Goal: Transaction & Acquisition: Download file/media

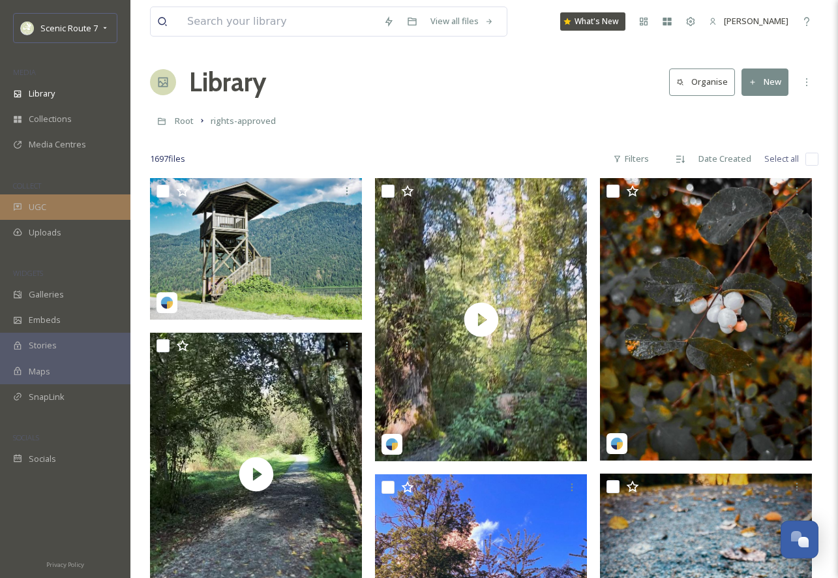
click at [35, 201] on span "UGC" at bounding box center [38, 207] width 18 height 12
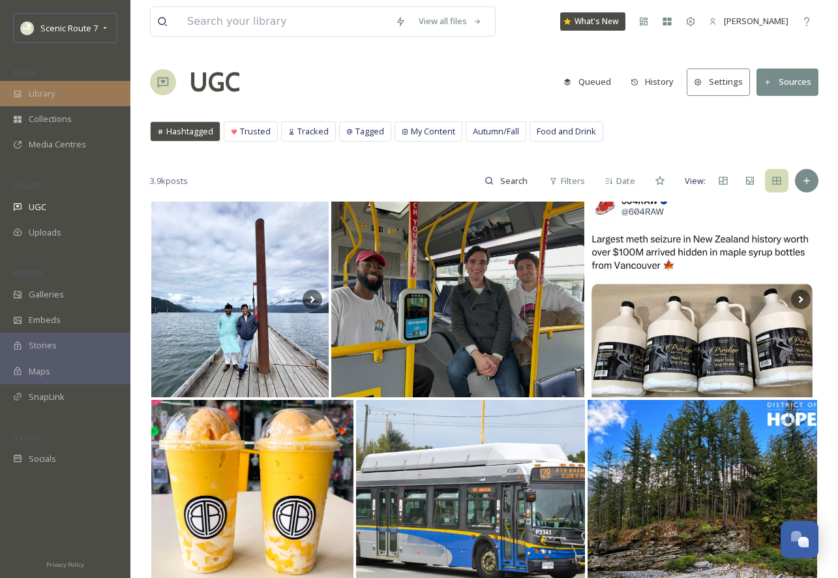
click at [58, 97] on div "Library" at bounding box center [65, 93] width 130 height 25
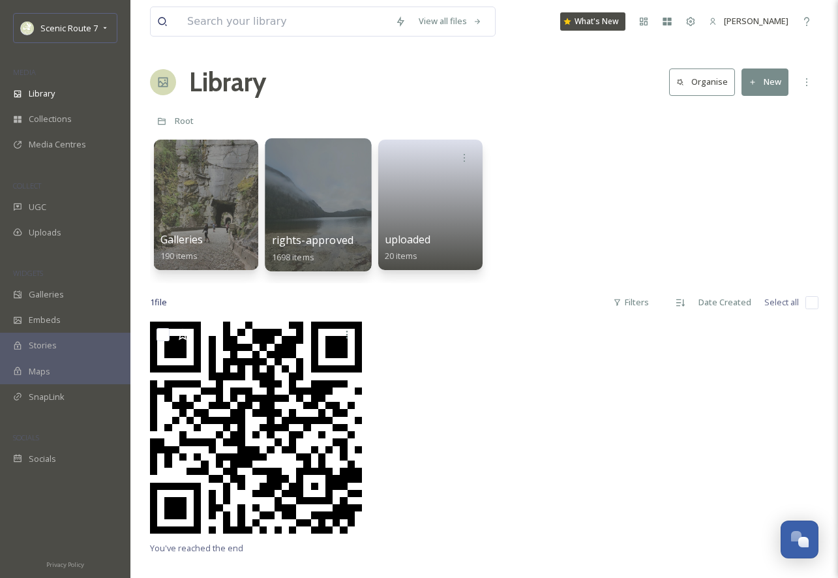
click at [325, 198] on div at bounding box center [318, 204] width 106 height 133
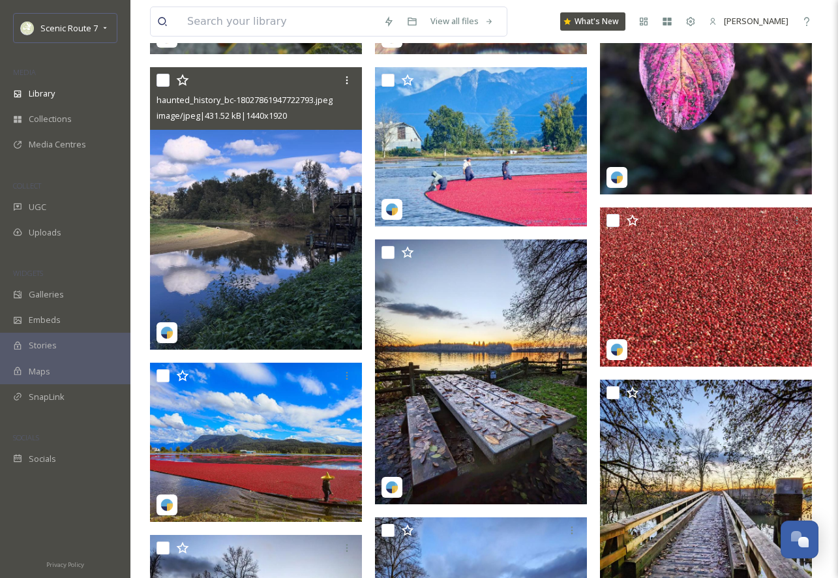
scroll to position [1152, 0]
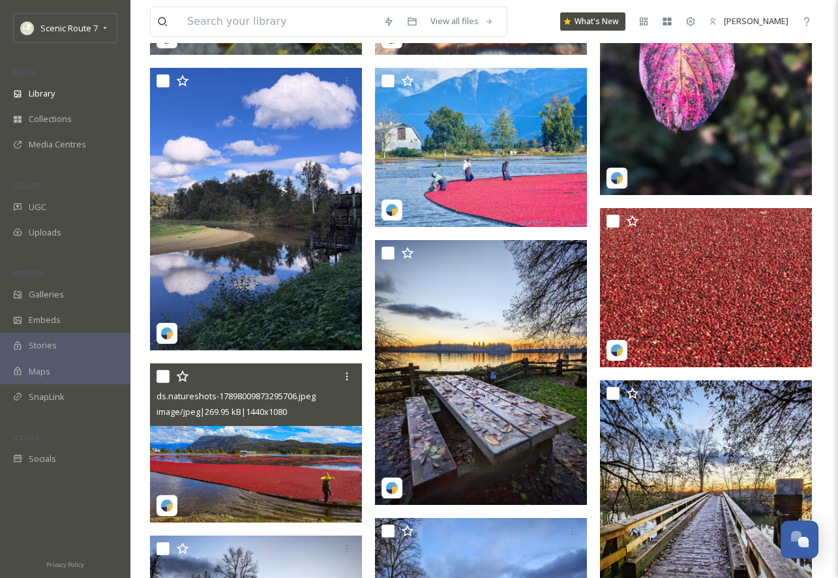
click at [265, 442] on img at bounding box center [256, 442] width 212 height 159
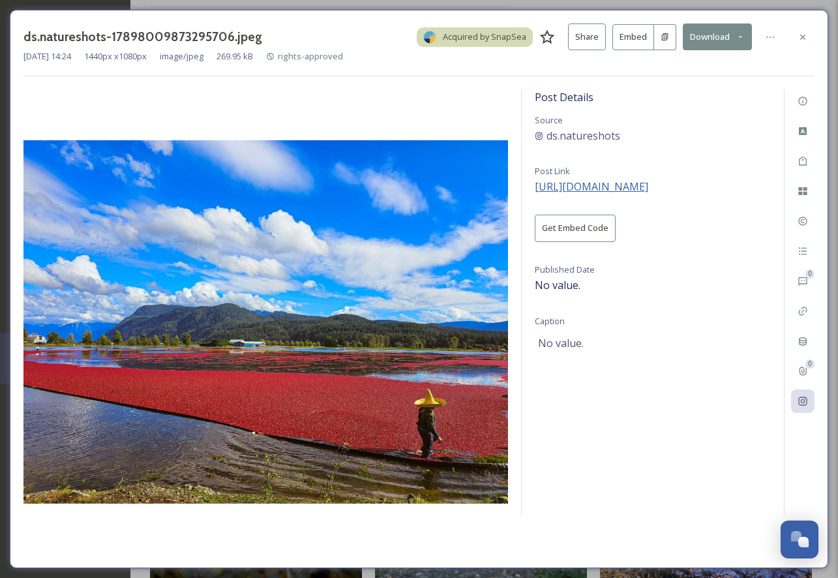
scroll to position [1137, 0]
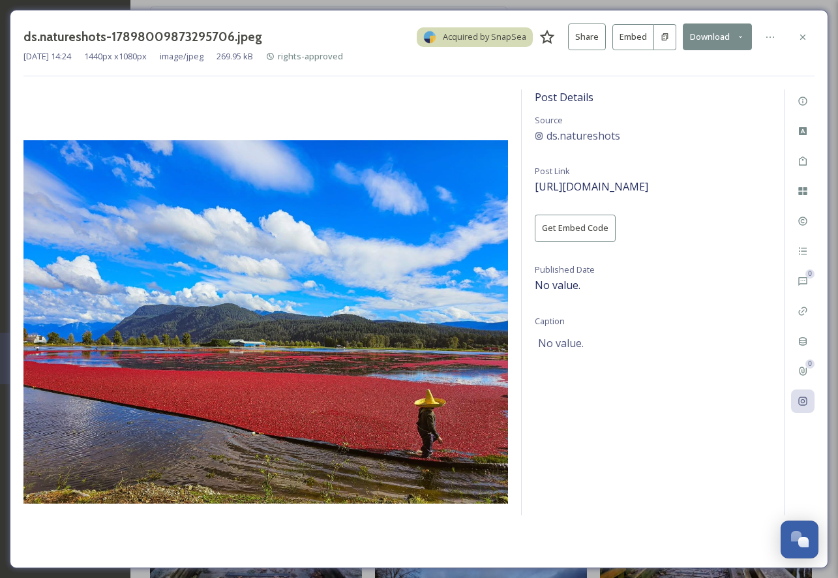
click at [727, 35] on button "Download" at bounding box center [717, 36] width 69 height 27
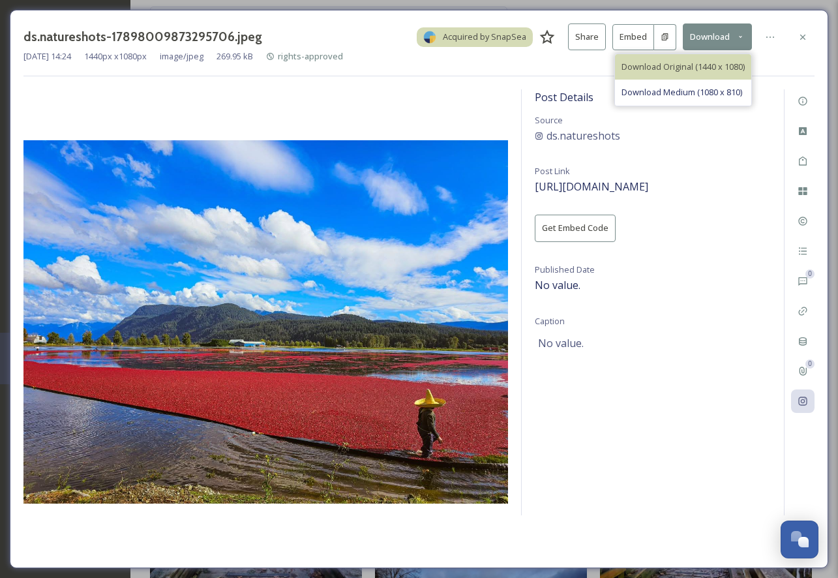
click at [706, 63] on span "Download Original (1440 x 1080)" at bounding box center [683, 67] width 123 height 12
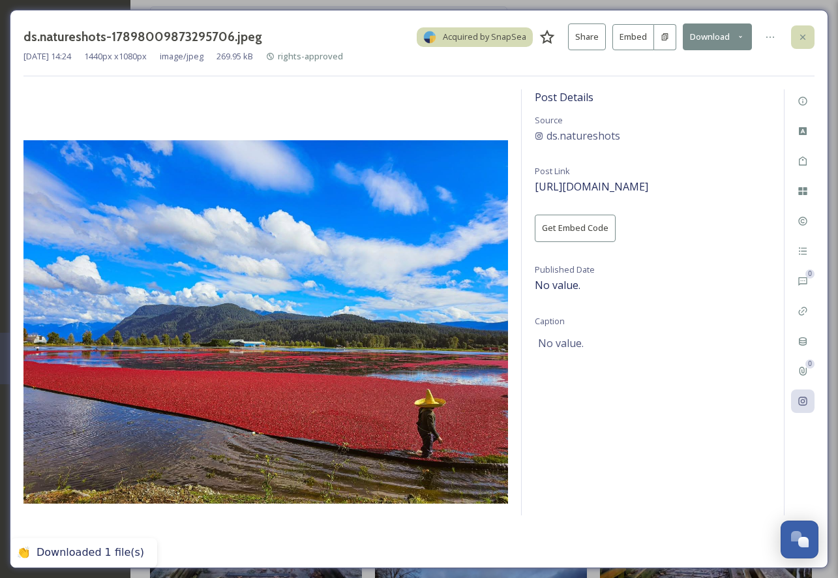
click at [802, 38] on icon at bounding box center [803, 37] width 10 height 10
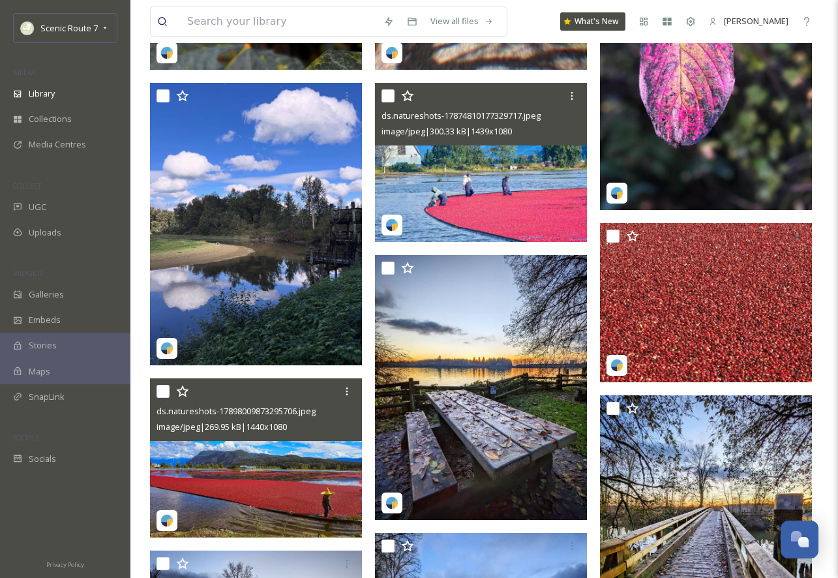
click at [564, 186] on img at bounding box center [481, 162] width 212 height 159
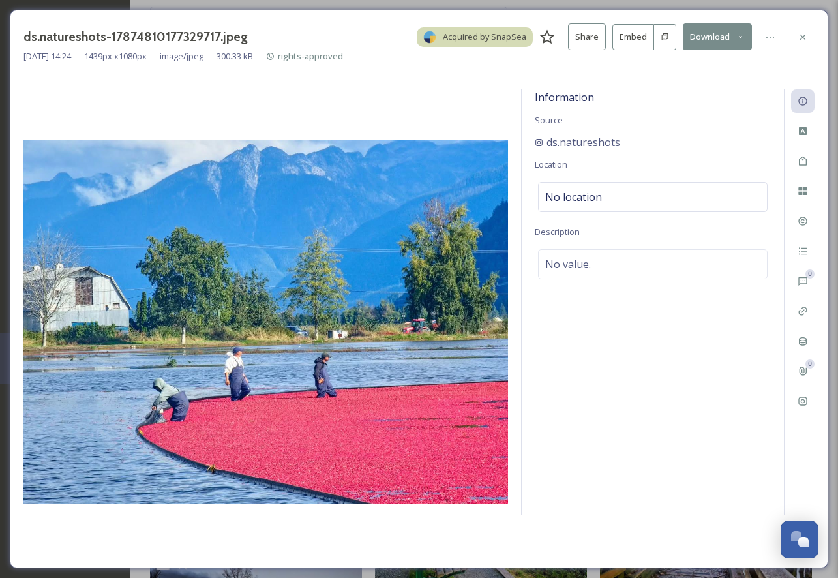
click at [722, 37] on button "Download" at bounding box center [717, 36] width 69 height 27
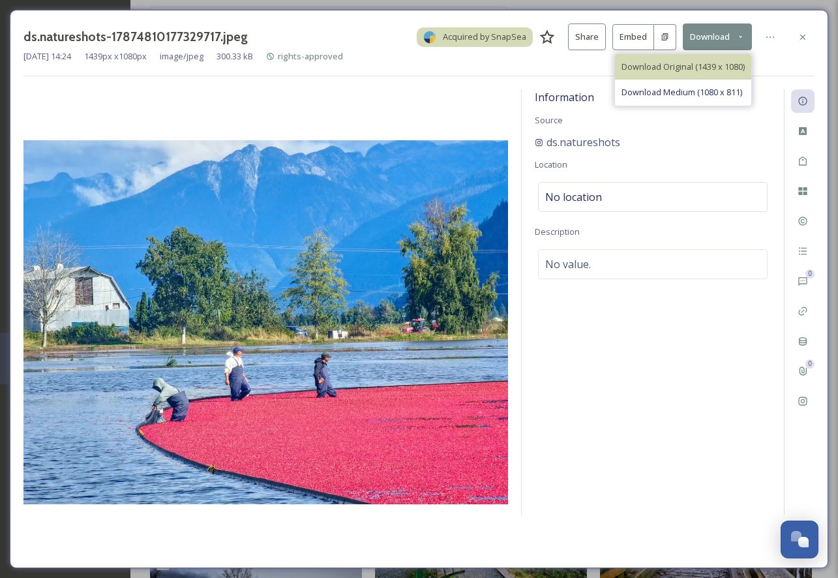
click at [717, 63] on span "Download Original (1439 x 1080)" at bounding box center [683, 67] width 123 height 12
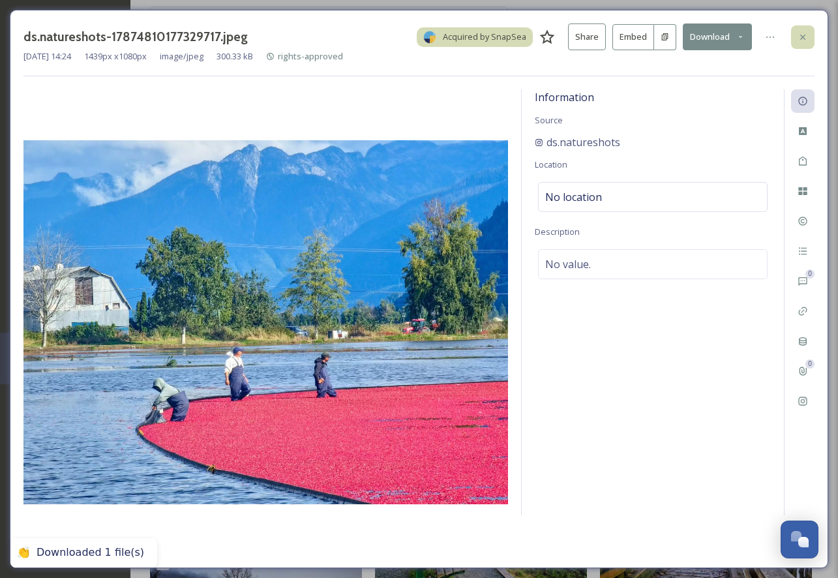
click at [800, 45] on div at bounding box center [802, 36] width 23 height 23
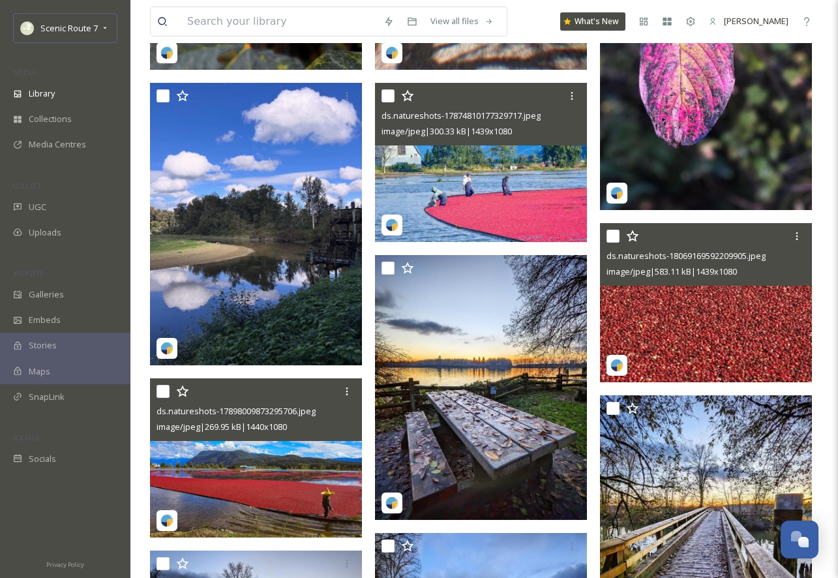
click at [732, 306] on img at bounding box center [706, 302] width 212 height 159
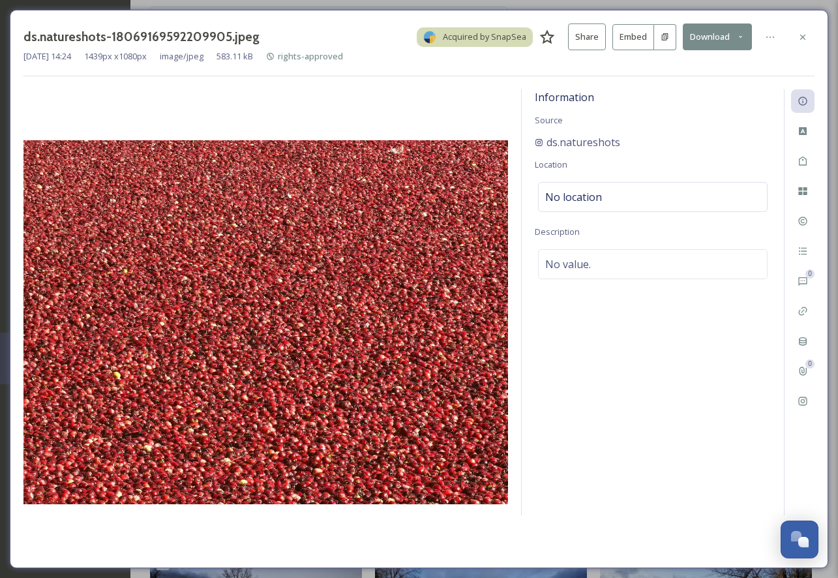
click at [733, 33] on button "Download" at bounding box center [717, 36] width 69 height 27
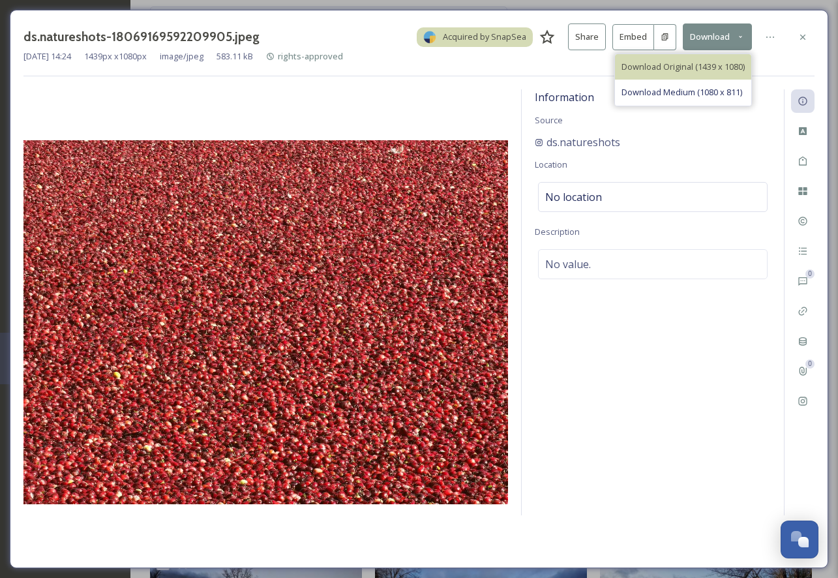
click at [721, 64] on span "Download Original (1439 x 1080)" at bounding box center [683, 67] width 123 height 12
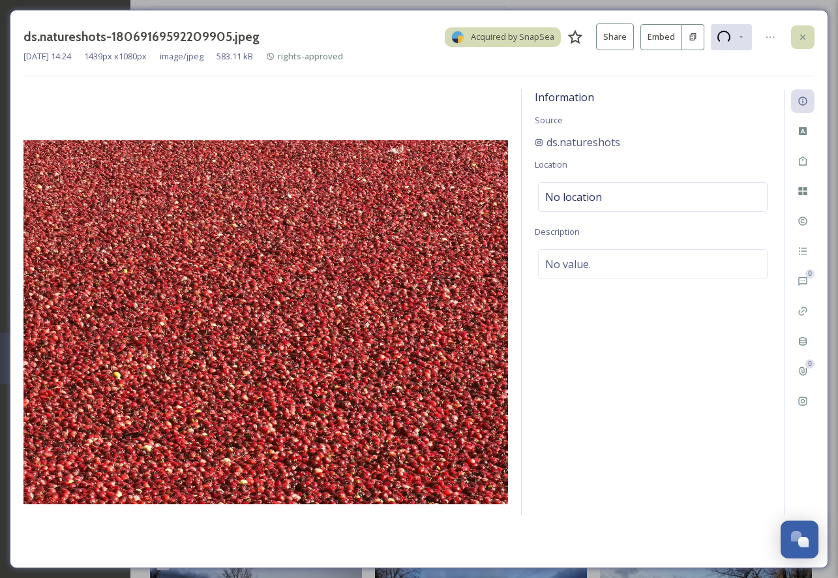
click at [802, 38] on icon at bounding box center [802, 36] width 5 height 5
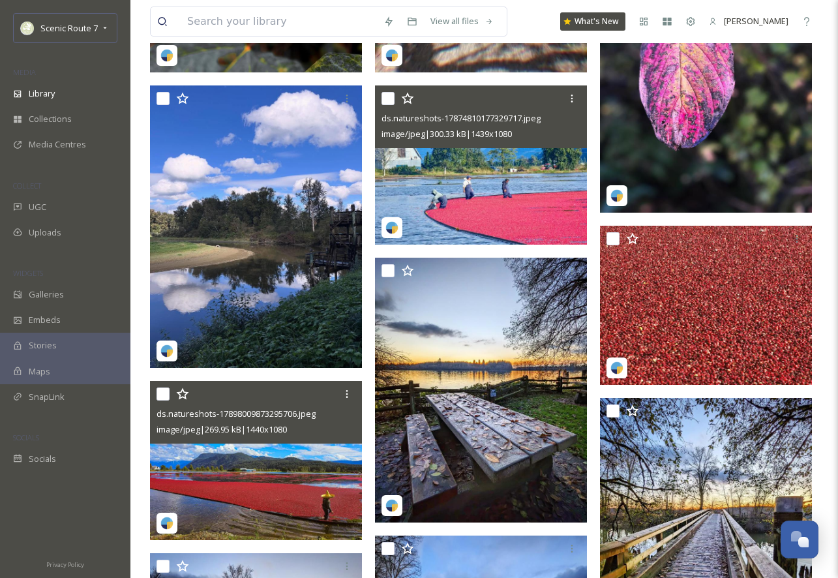
scroll to position [1141, 0]
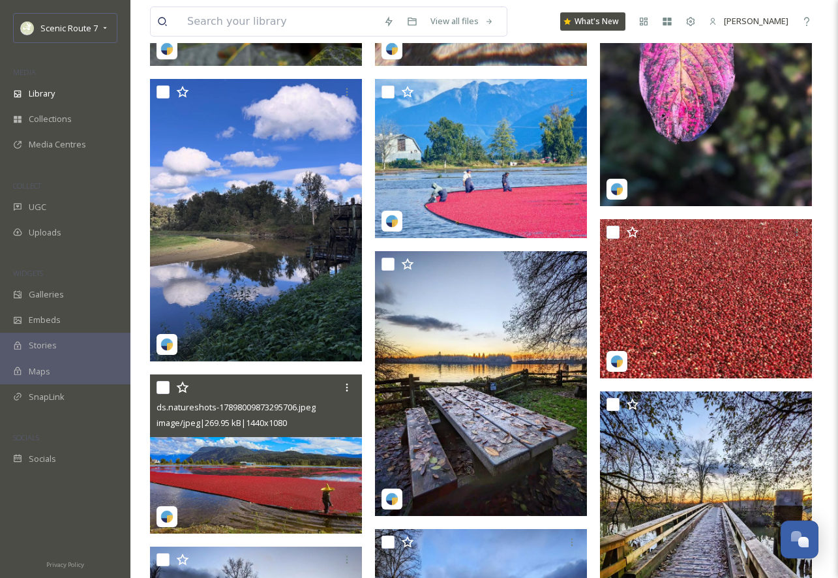
click at [248, 489] on img at bounding box center [256, 453] width 212 height 159
